Goal: Task Accomplishment & Management: Manage account settings

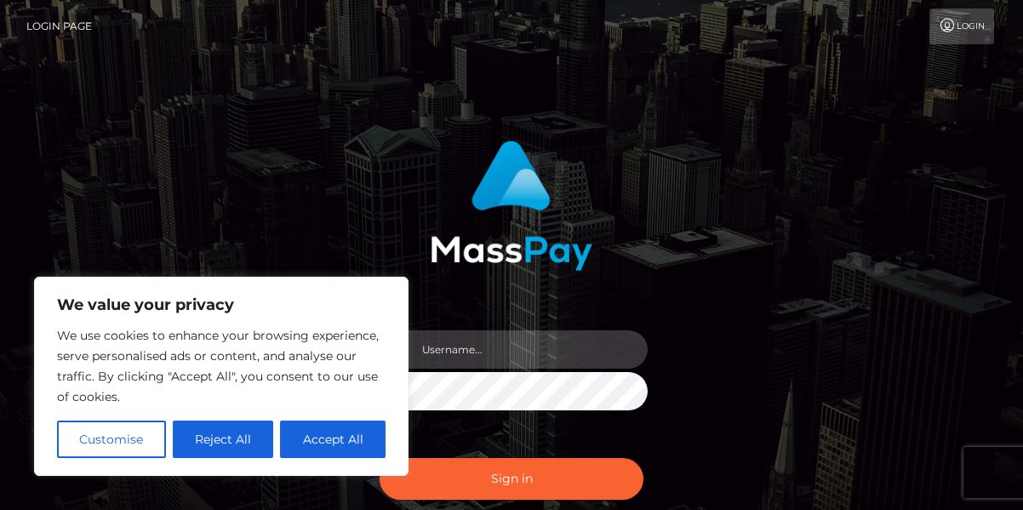
click at [514, 349] on input "text" at bounding box center [527, 349] width 242 height 38
type input "[EMAIL_ADDRESS][DOMAIN_NAME]"
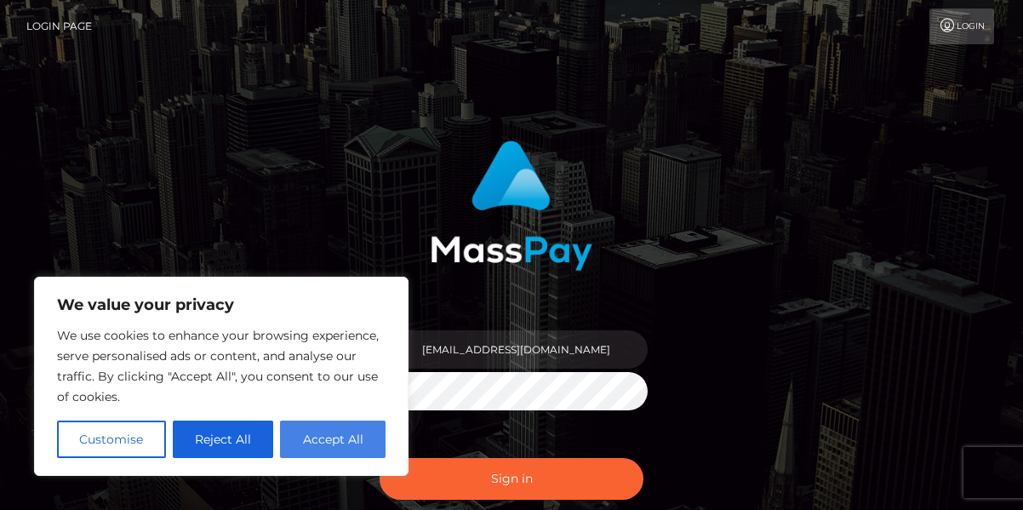
click at [354, 446] on button "Accept All" at bounding box center [333, 439] width 106 height 37
checkbox input "true"
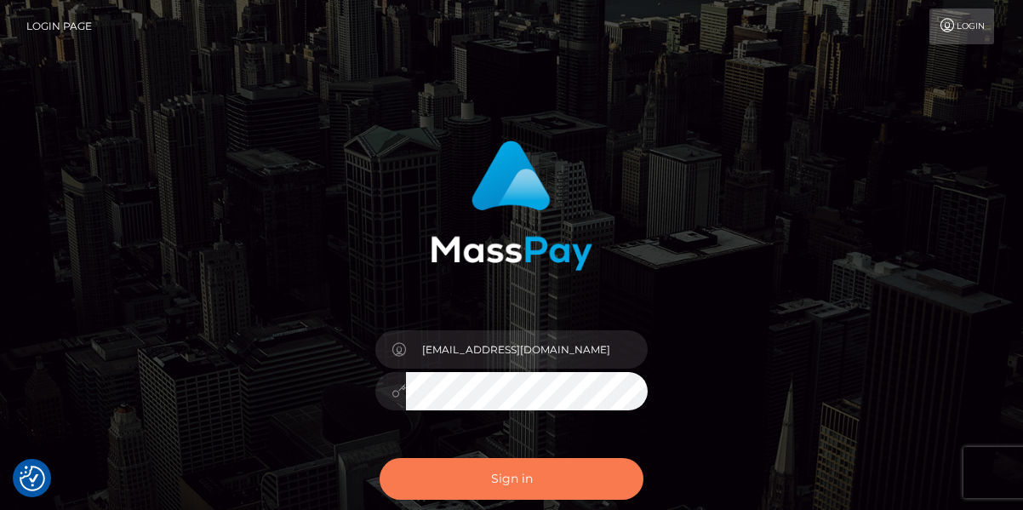
click at [528, 472] on button "Sign in" at bounding box center [512, 479] width 264 height 42
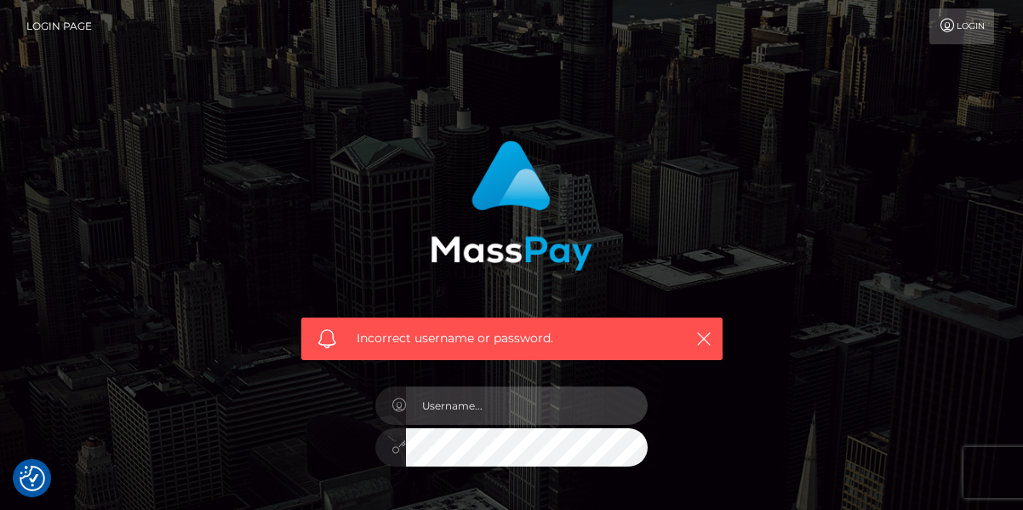
click at [480, 405] on input "text" at bounding box center [527, 405] width 242 height 38
type input "[EMAIL_ADDRESS][DOMAIN_NAME]"
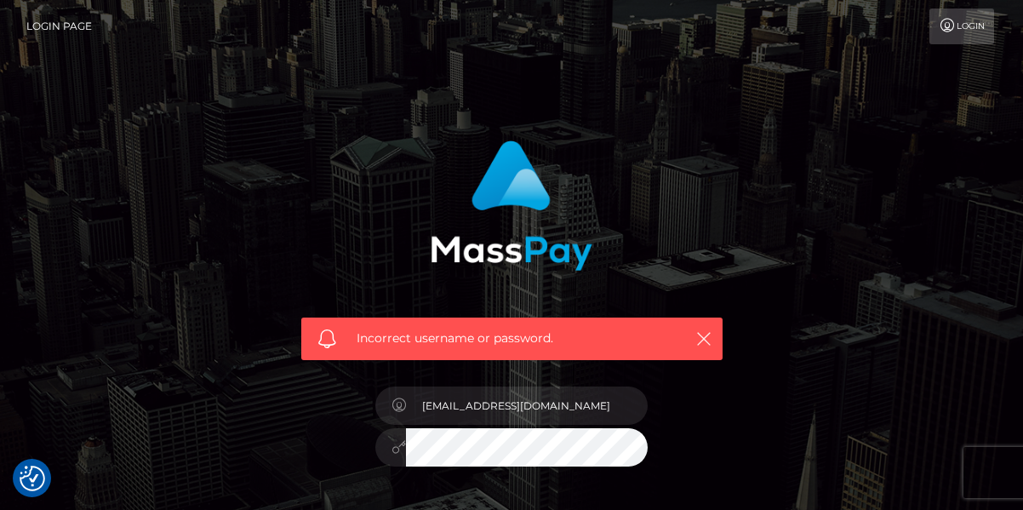
click at [970, 24] on link "Login" at bounding box center [962, 27] width 65 height 36
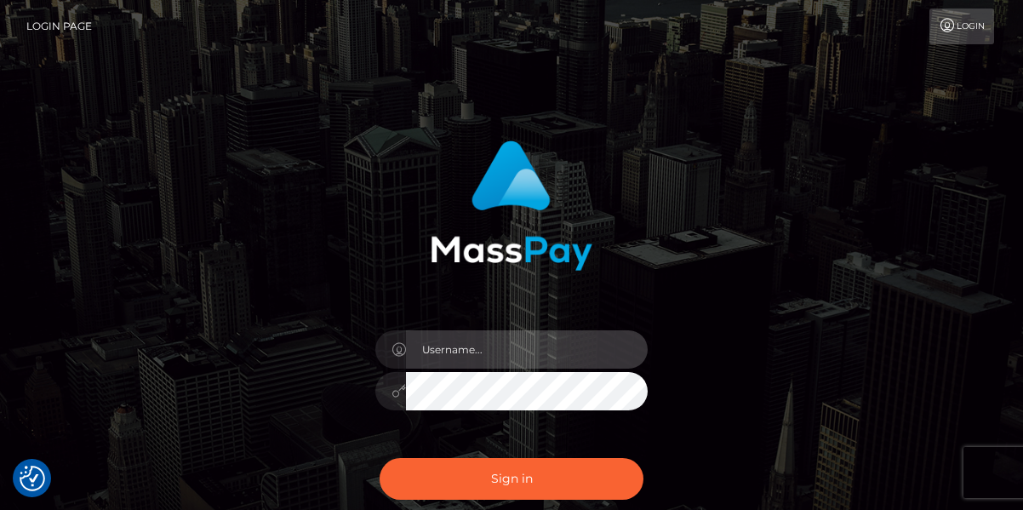
click at [492, 351] on input "text" at bounding box center [527, 349] width 242 height 38
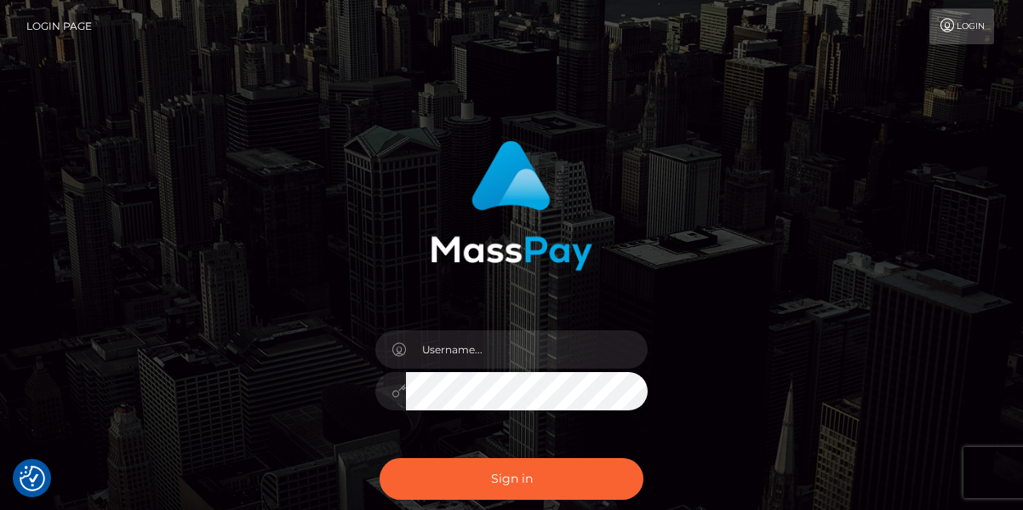
drag, startPoint x: 492, startPoint y: 351, endPoint x: 94, endPoint y: 60, distance: 493.4
click at [94, 60] on div "Sign in" at bounding box center [511, 344] width 1023 height 689
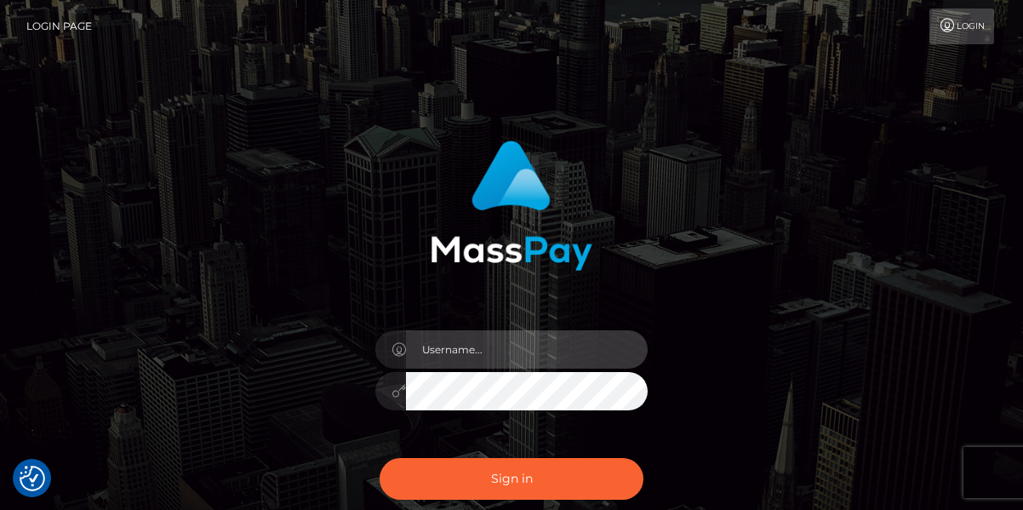
click at [482, 349] on input "text" at bounding box center [527, 349] width 242 height 38
type input "[EMAIL_ADDRESS][DOMAIN_NAME]"
click at [732, 407] on div "rebzab27@gmail.com Sign in" at bounding box center [512, 336] width 447 height 416
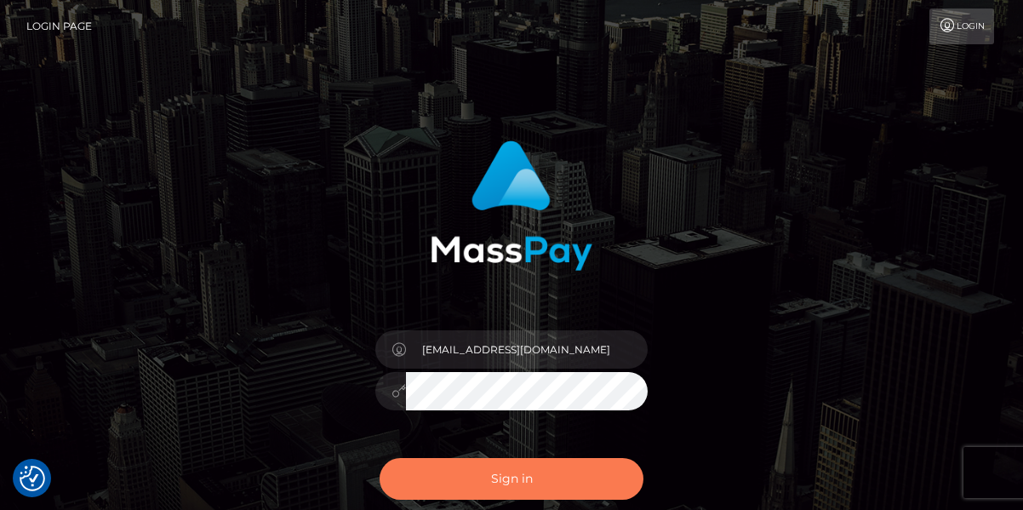
click at [521, 481] on button "Sign in" at bounding box center [512, 479] width 264 height 42
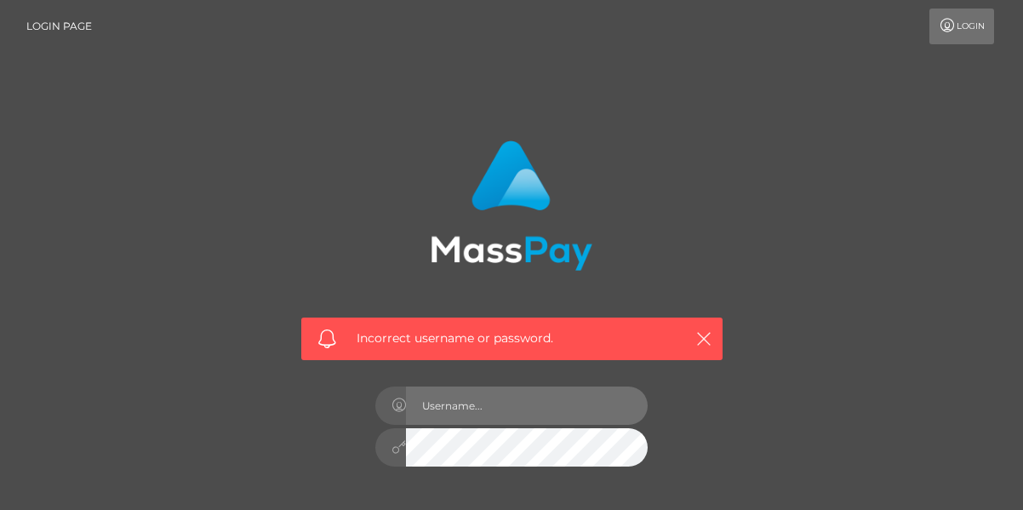
click at [497, 404] on input "text" at bounding box center [527, 405] width 242 height 38
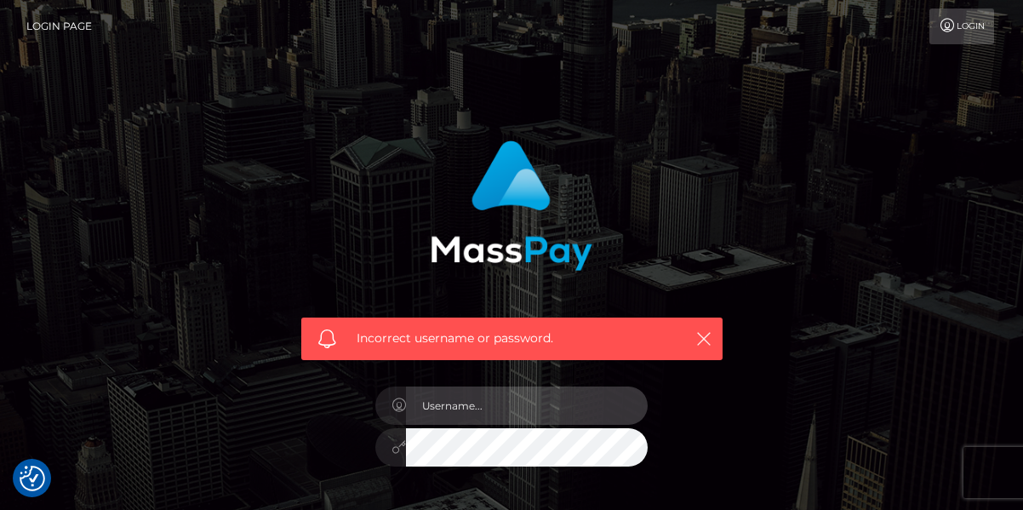
type input "[EMAIL_ADDRESS][DOMAIN_NAME]"
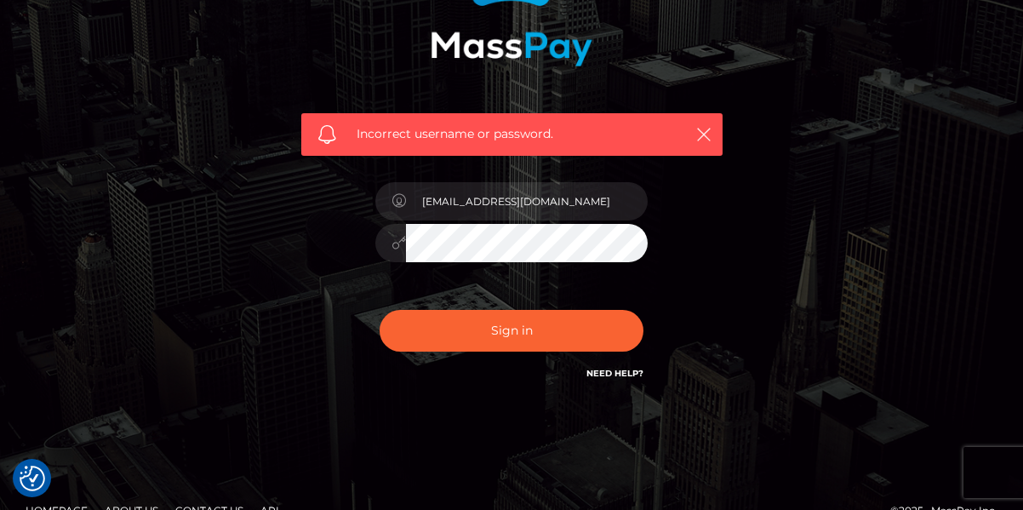
scroll to position [216, 0]
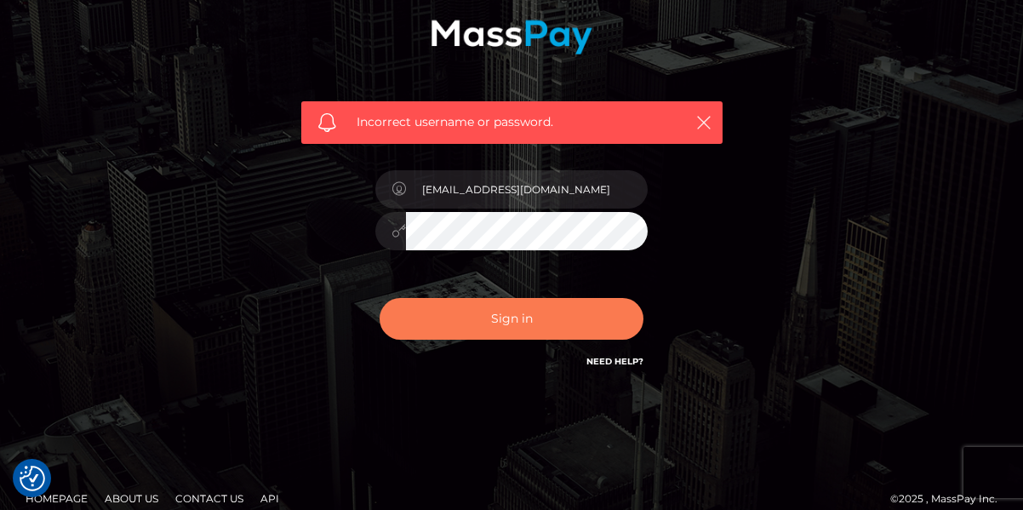
click at [533, 321] on button "Sign in" at bounding box center [512, 319] width 264 height 42
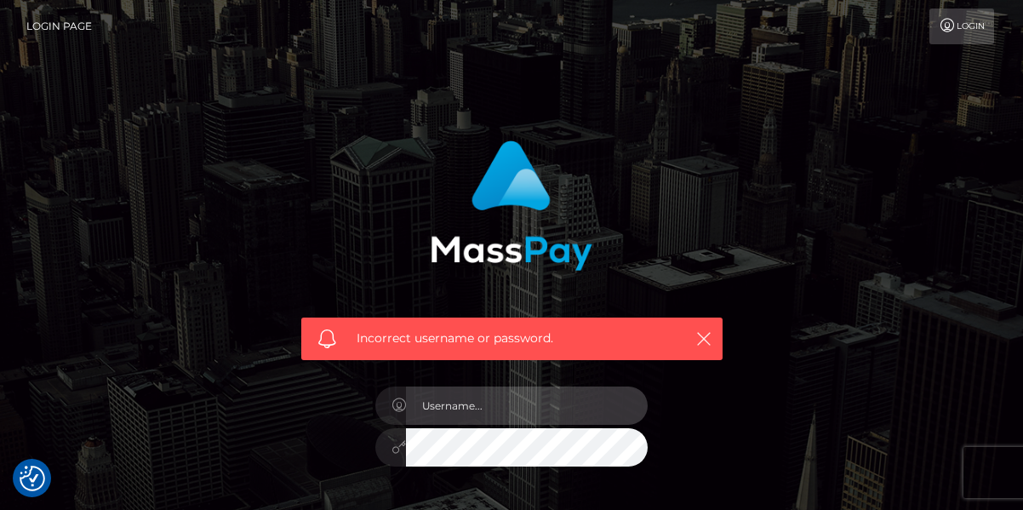
type input "[EMAIL_ADDRESS][DOMAIN_NAME]"
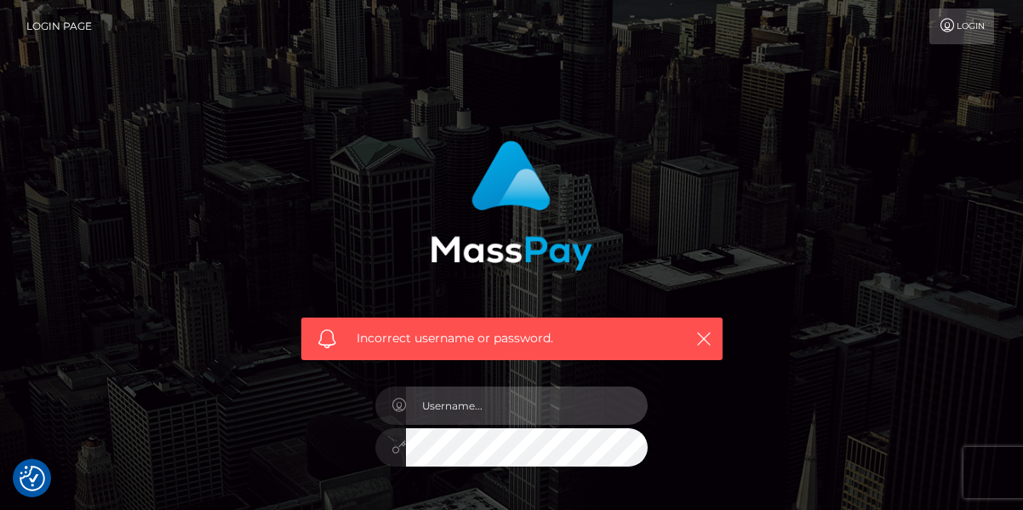
type input "[EMAIL_ADDRESS][DOMAIN_NAME]"
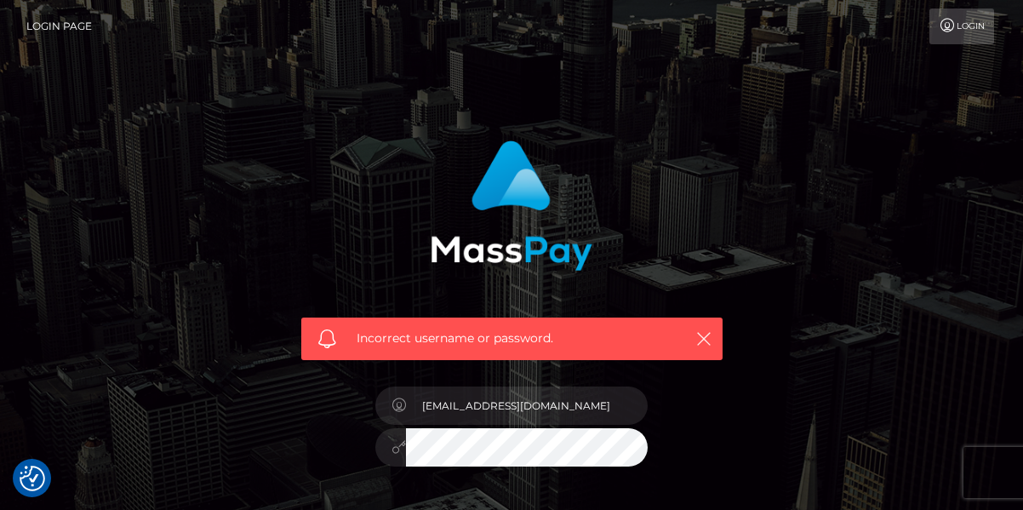
click at [726, 252] on div "Incorrect username or password." at bounding box center [512, 244] width 447 height 232
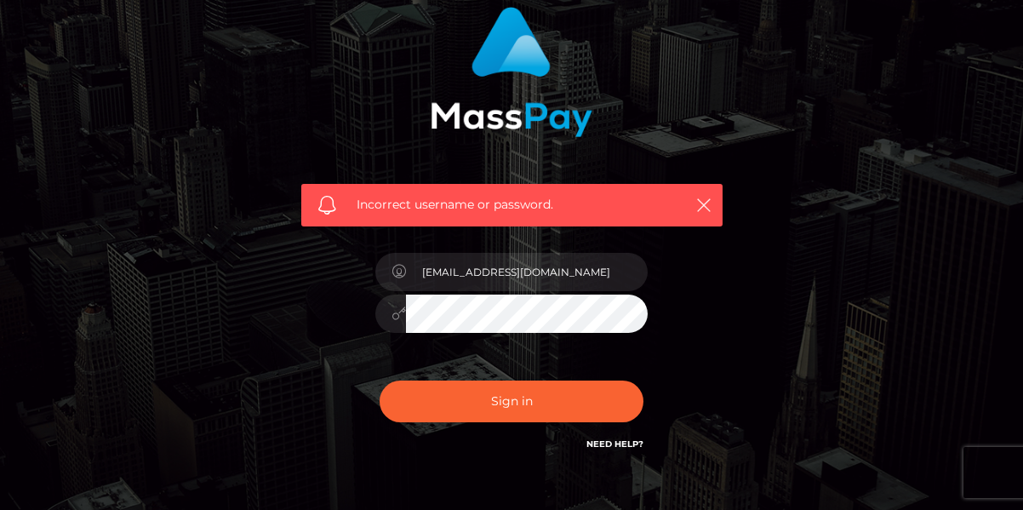
scroll to position [134, 0]
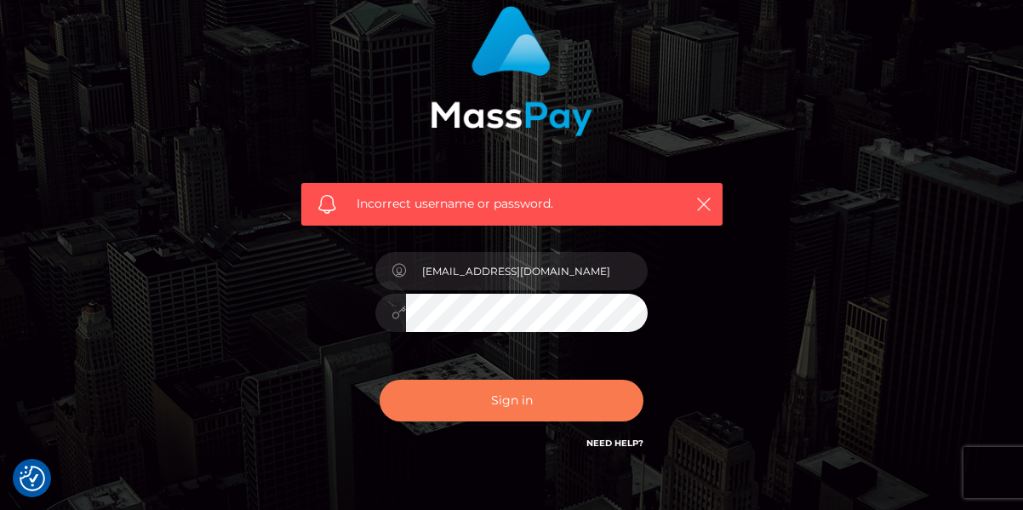
click at [519, 409] on button "Sign in" at bounding box center [512, 401] width 264 height 42
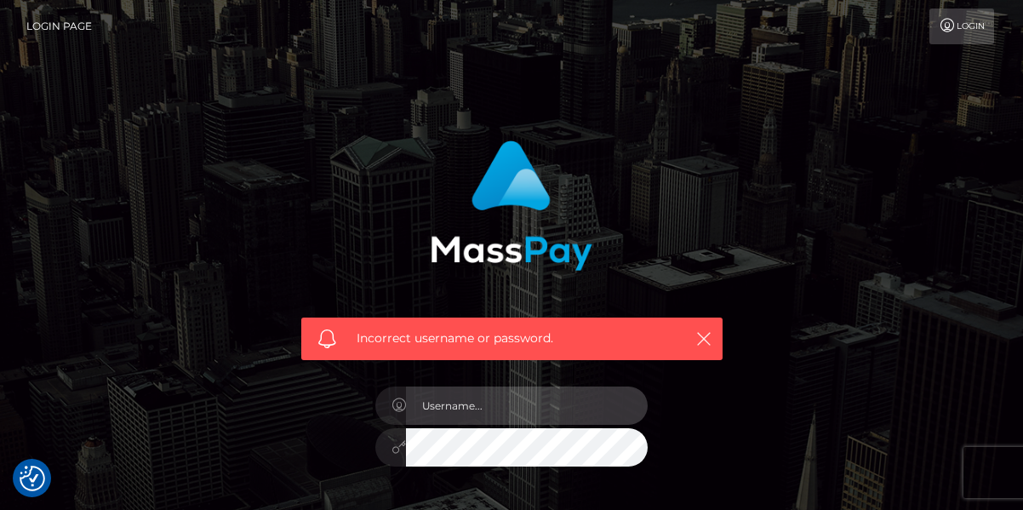
type input "[EMAIL_ADDRESS][DOMAIN_NAME]"
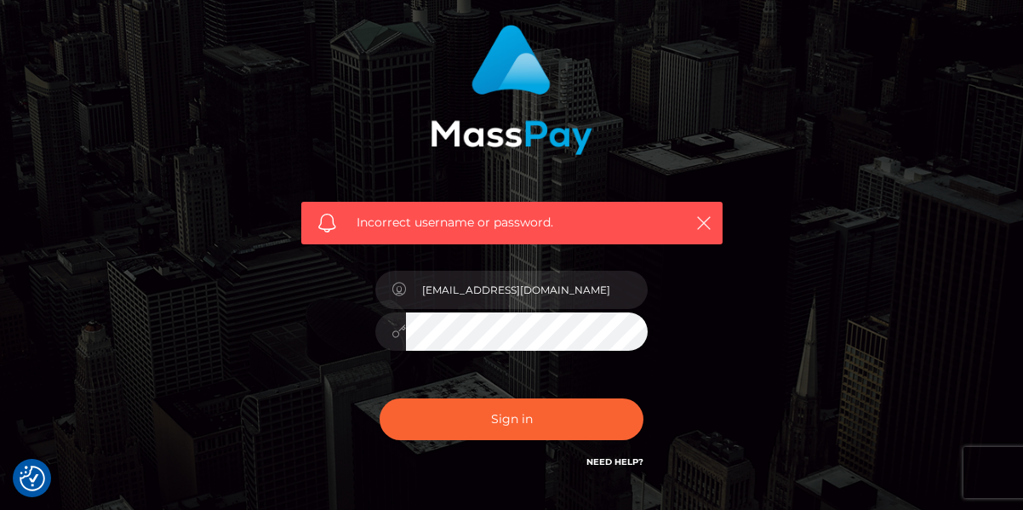
scroll to position [234, 0]
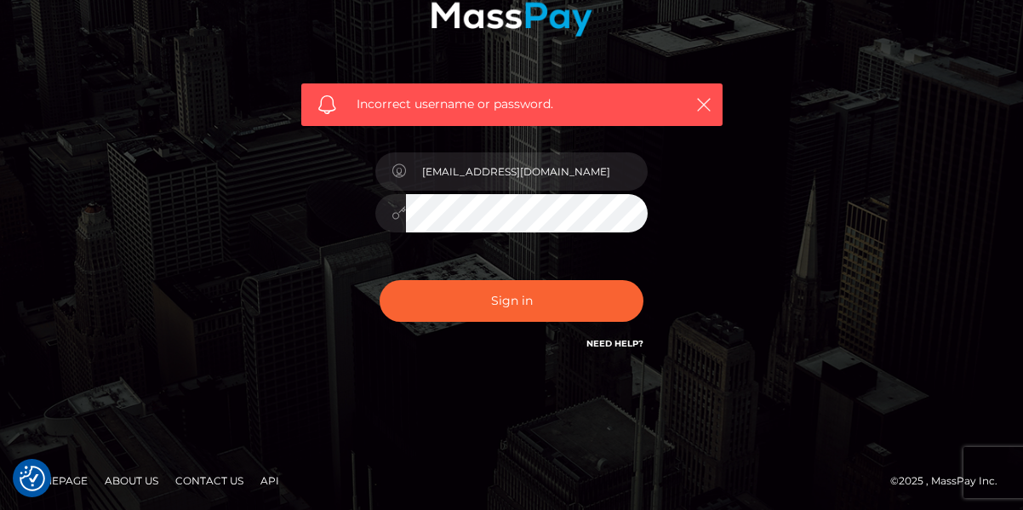
click at [618, 346] on link "Need Help?" at bounding box center [615, 343] width 57 height 11
click at [380, 280] on button "Sign in" at bounding box center [512, 301] width 264 height 42
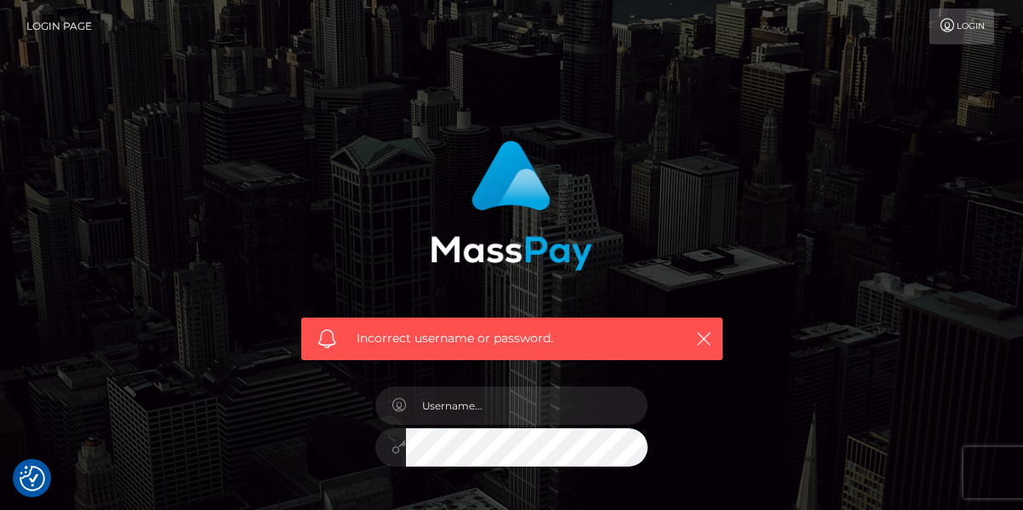
checkbox input "true"
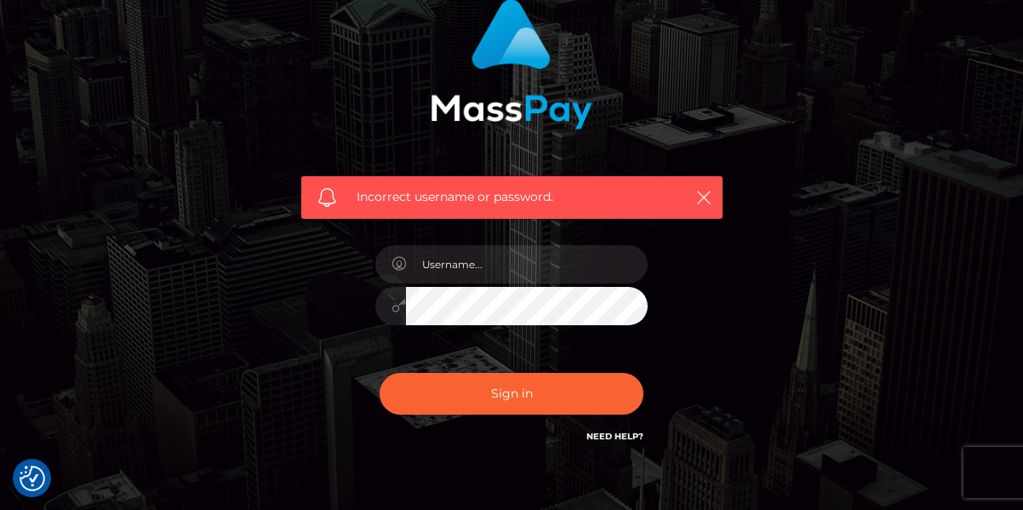
scroll to position [141, 0]
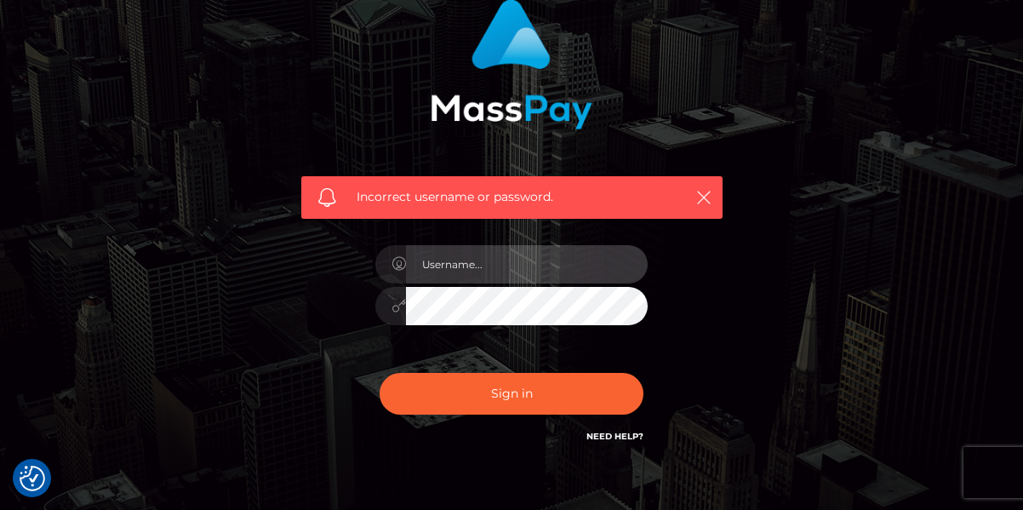
type input "[EMAIL_ADDRESS][DOMAIN_NAME]"
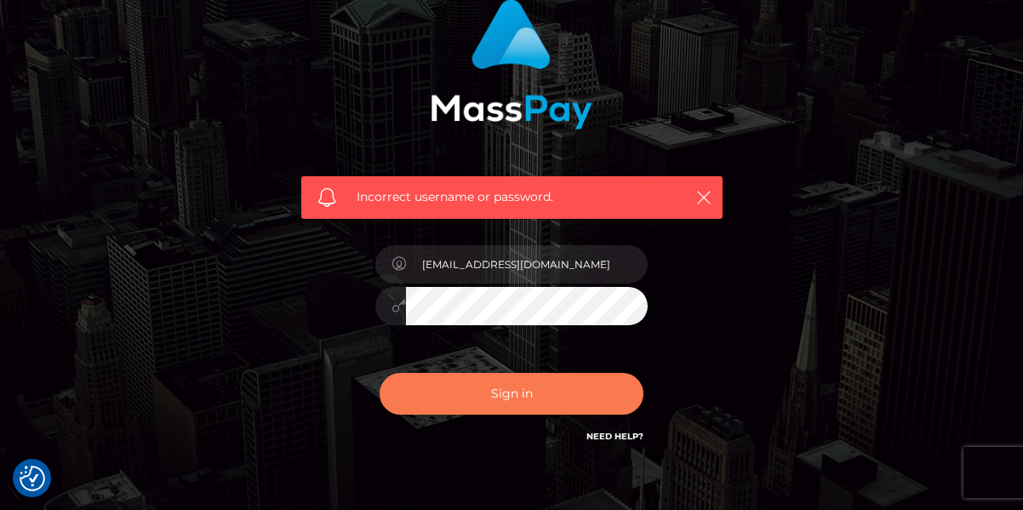
click at [528, 404] on button "Sign in" at bounding box center [512, 394] width 264 height 42
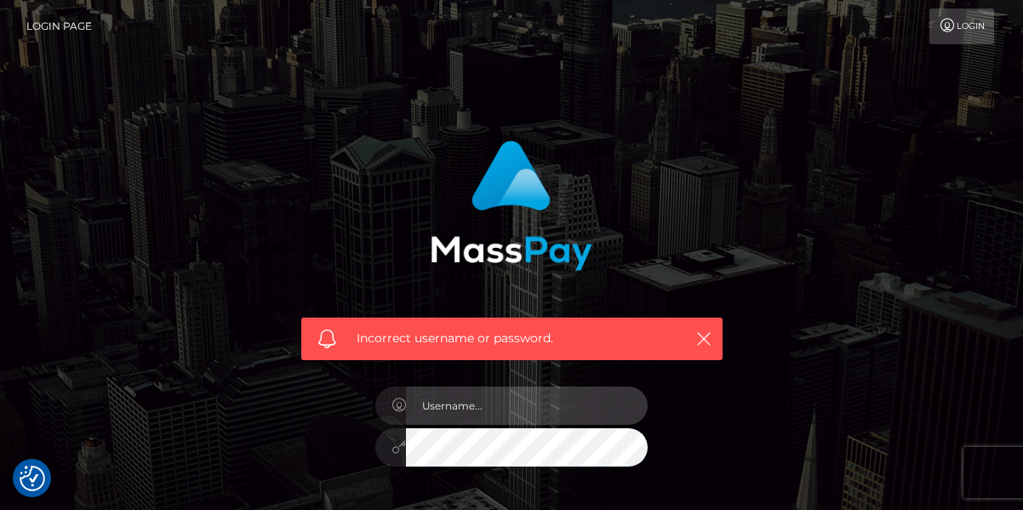
type input "[EMAIL_ADDRESS][DOMAIN_NAME]"
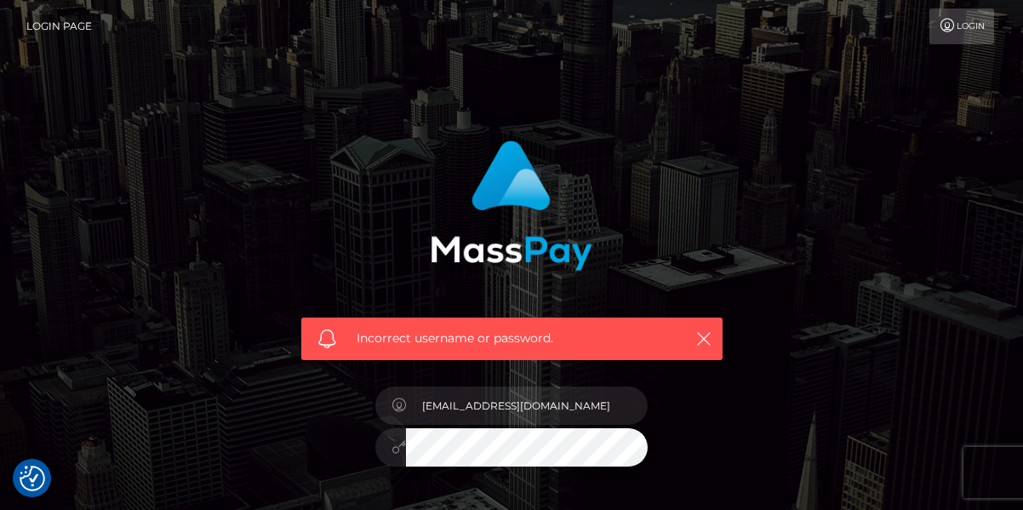
click at [981, 28] on link "Login" at bounding box center [962, 27] width 65 height 36
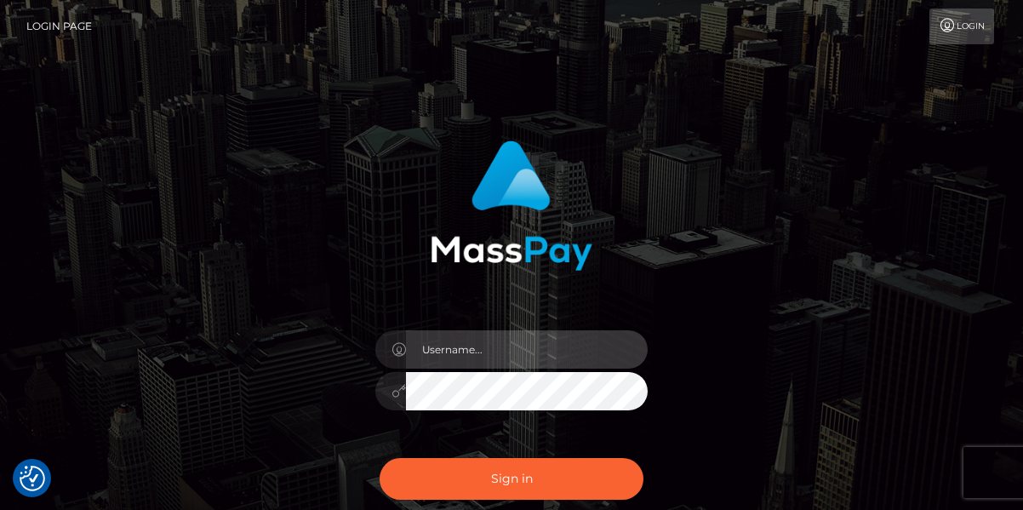
type input "rebzab27@gmail.com"
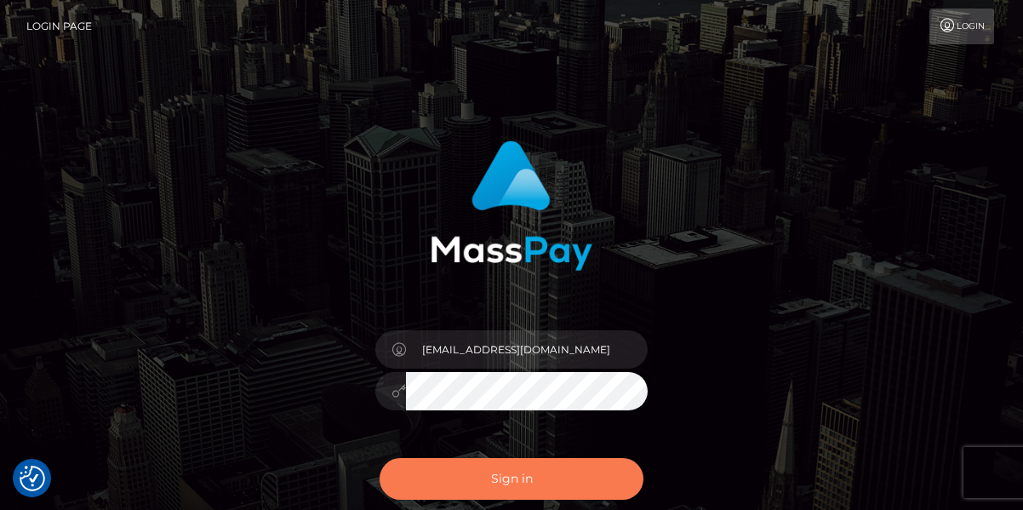
click at [529, 478] on button "Sign in" at bounding box center [512, 479] width 264 height 42
